Goal: Check status

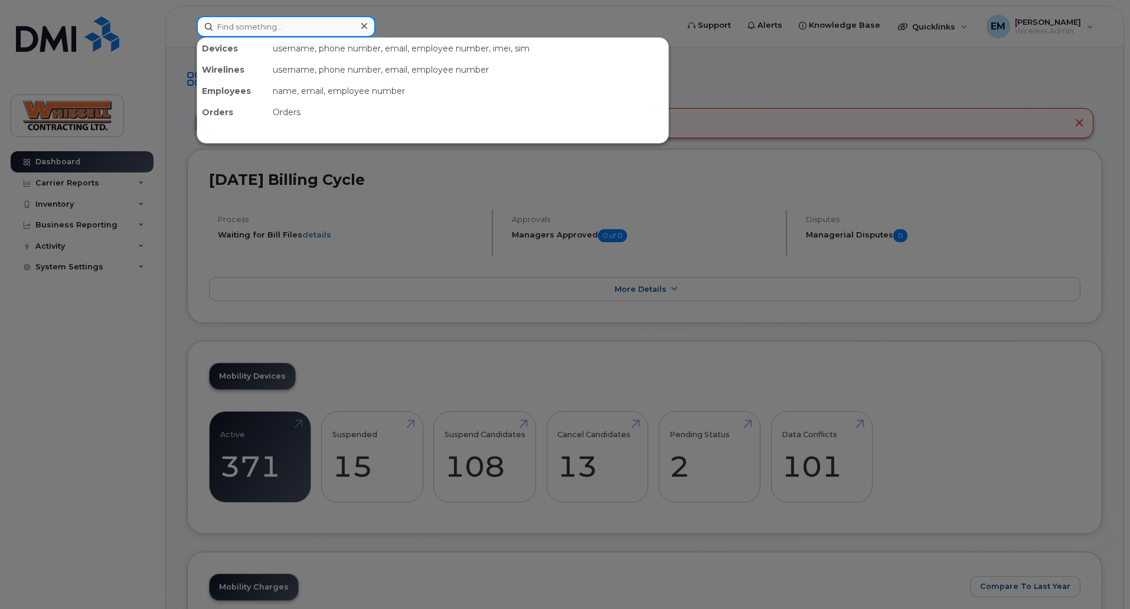
click at [292, 30] on input at bounding box center [286, 26] width 179 height 21
paste input "5872291973"
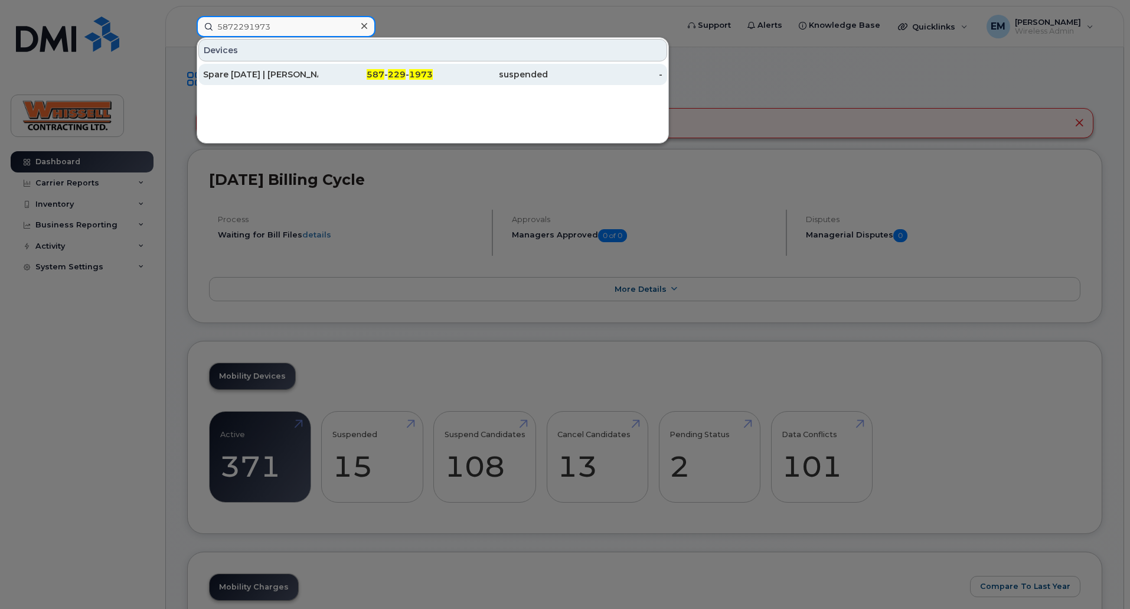
type input "5872291973"
click at [244, 66] on div "Spare [DATE] | [PERSON_NAME]" at bounding box center [260, 74] width 115 height 21
